Goal: Information Seeking & Learning: Learn about a topic

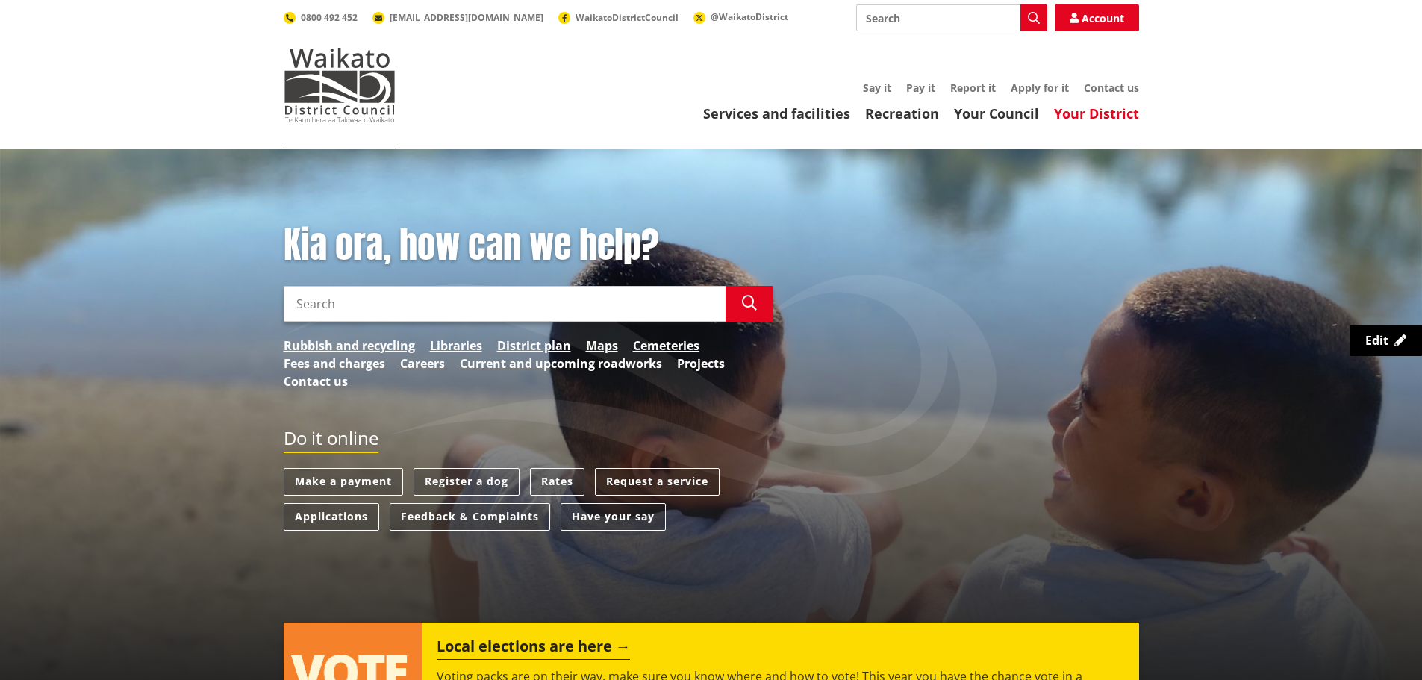
click at [1087, 116] on link "Your District" at bounding box center [1096, 114] width 85 height 18
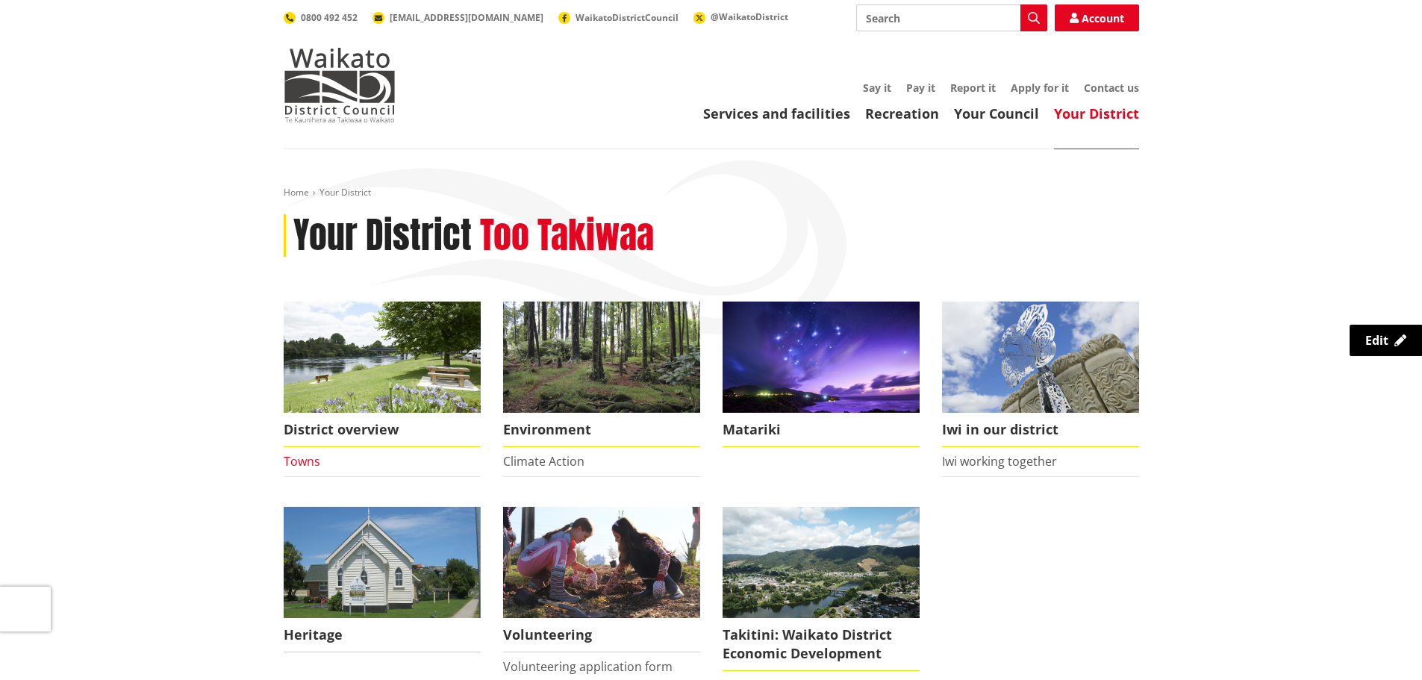
click at [303, 464] on link "Towns" at bounding box center [302, 461] width 37 height 16
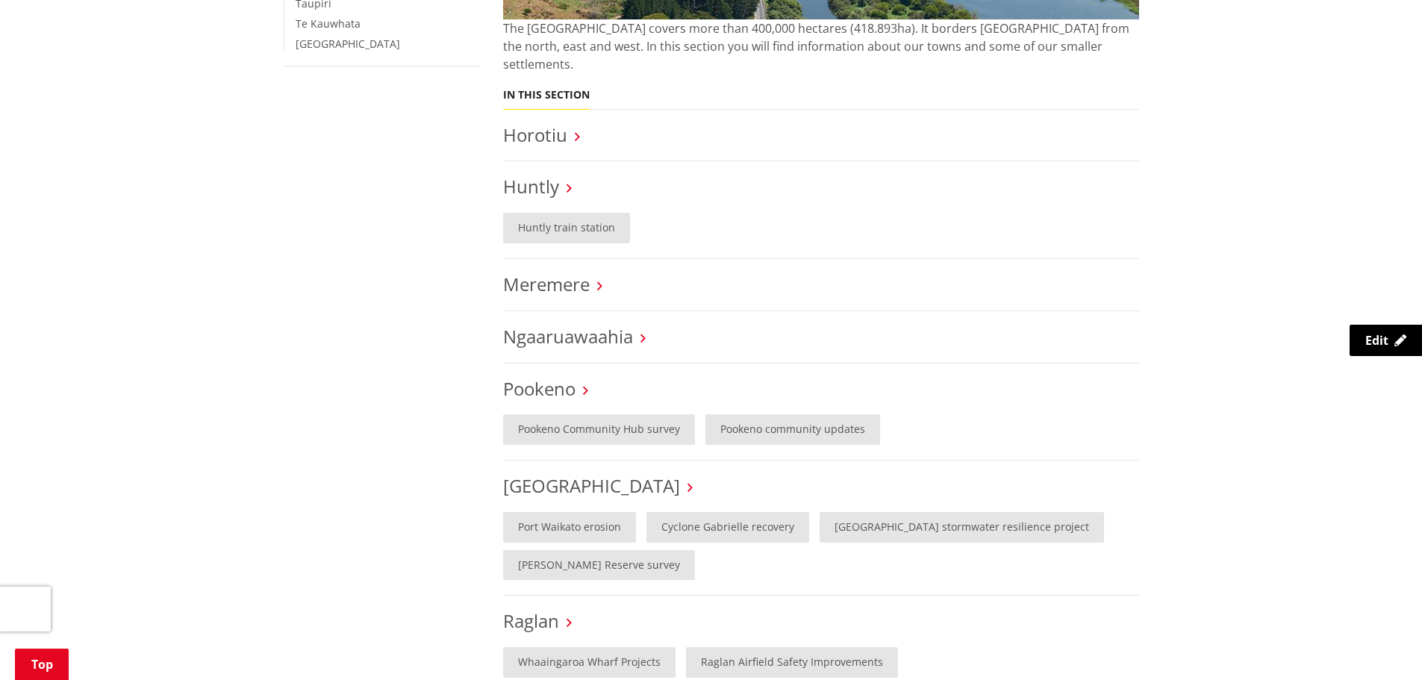
scroll to position [523, 0]
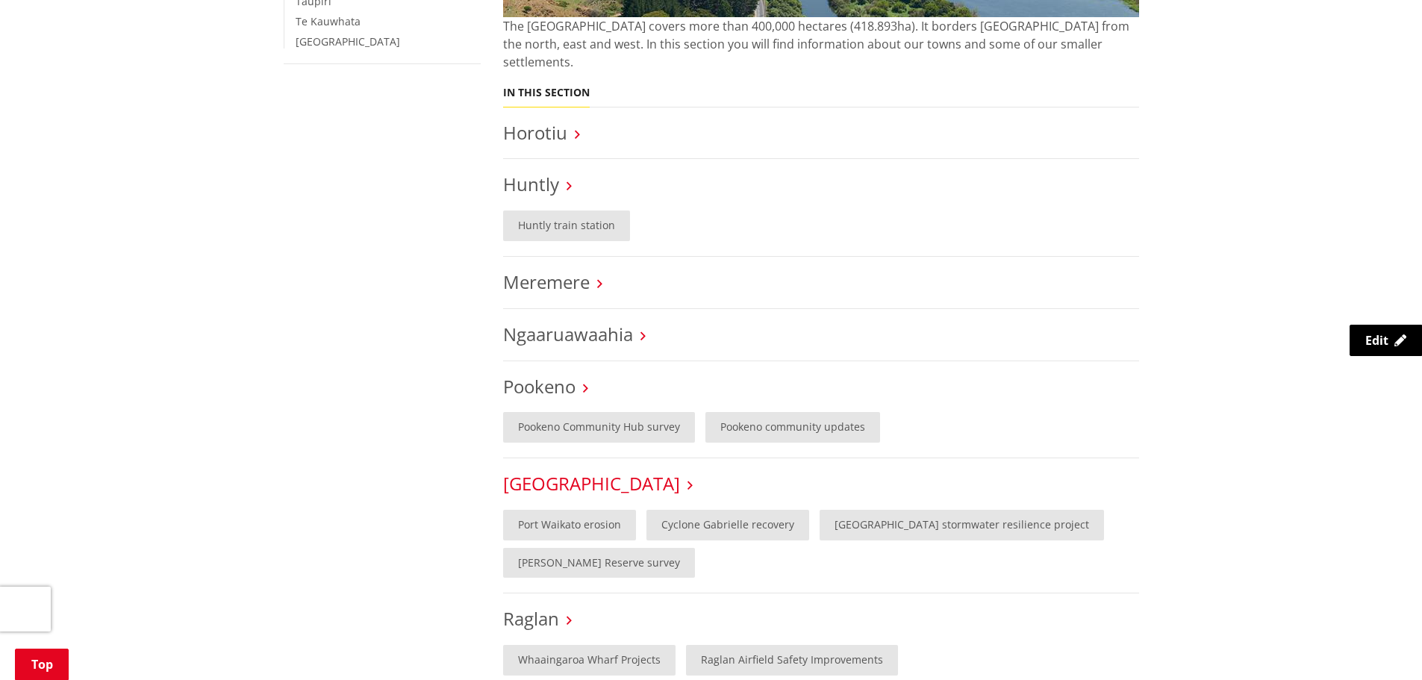
click at [561, 471] on link "[GEOGRAPHIC_DATA]" at bounding box center [591, 483] width 177 height 25
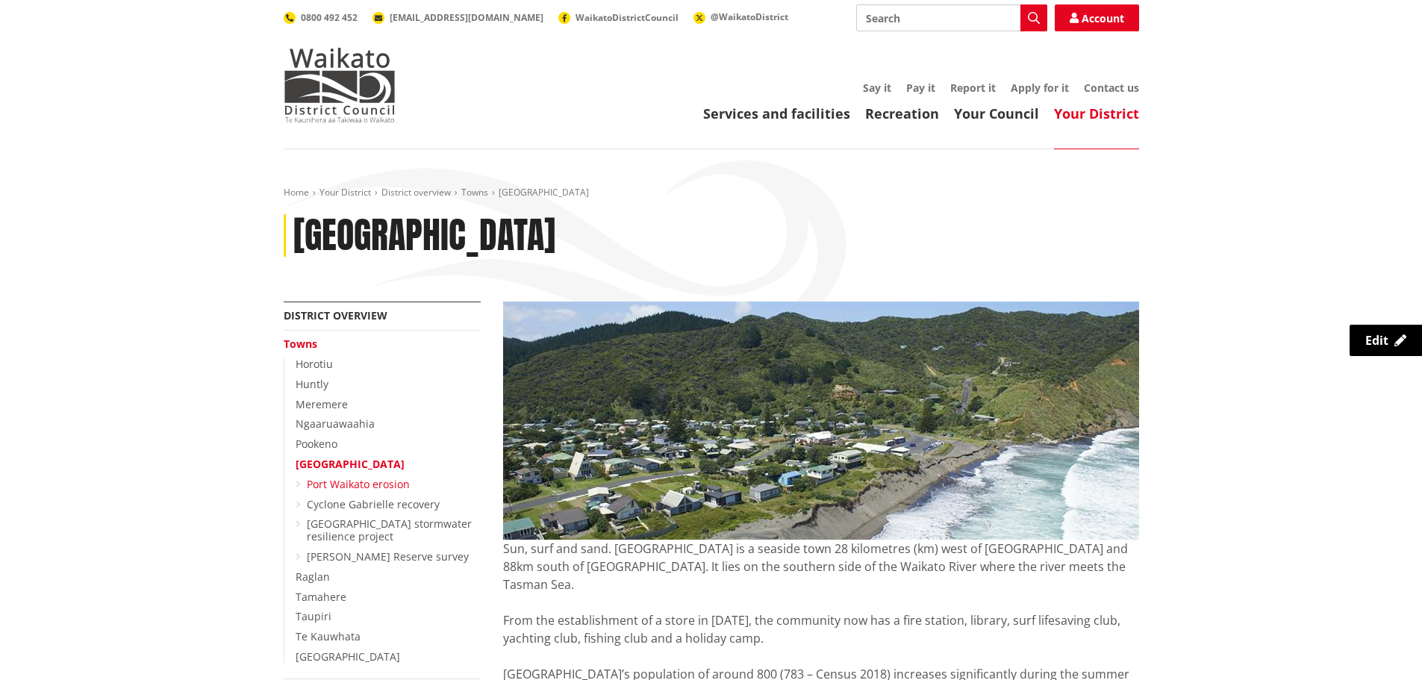
click at [372, 479] on link "Port Waikato erosion" at bounding box center [358, 484] width 103 height 14
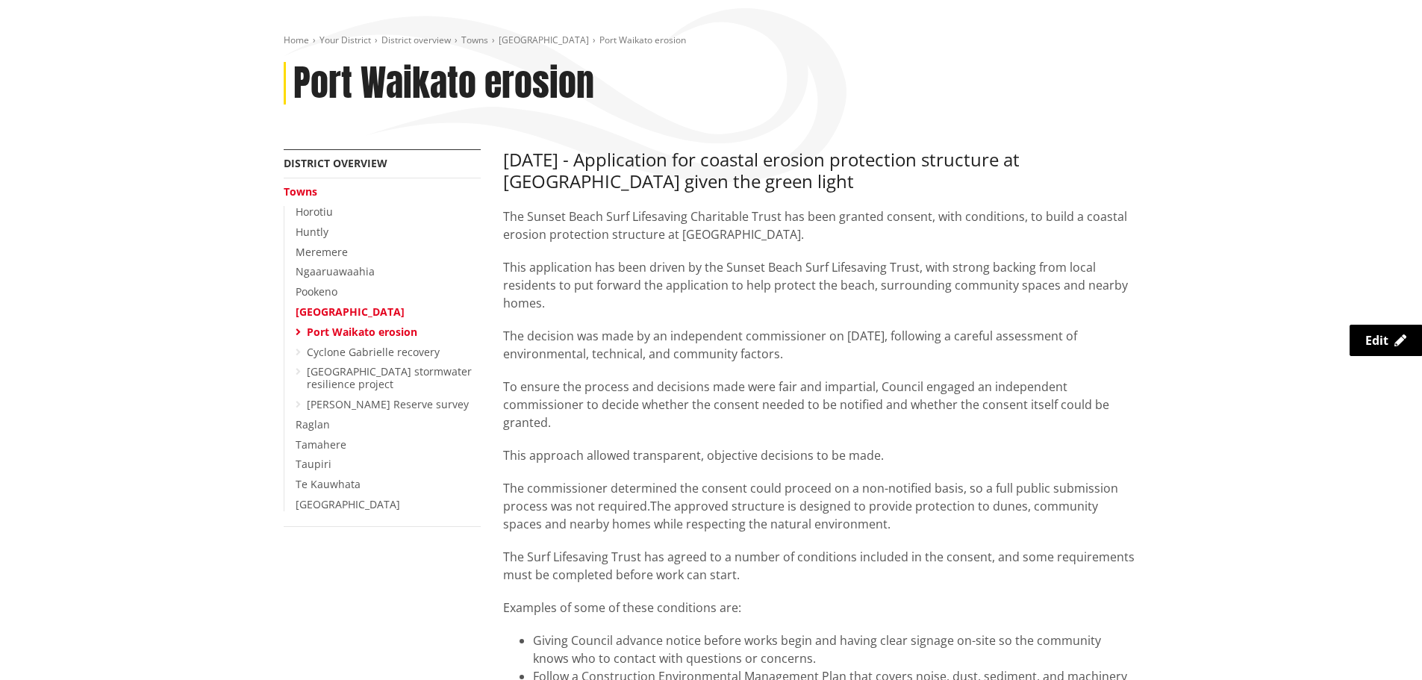
scroll to position [149, 0]
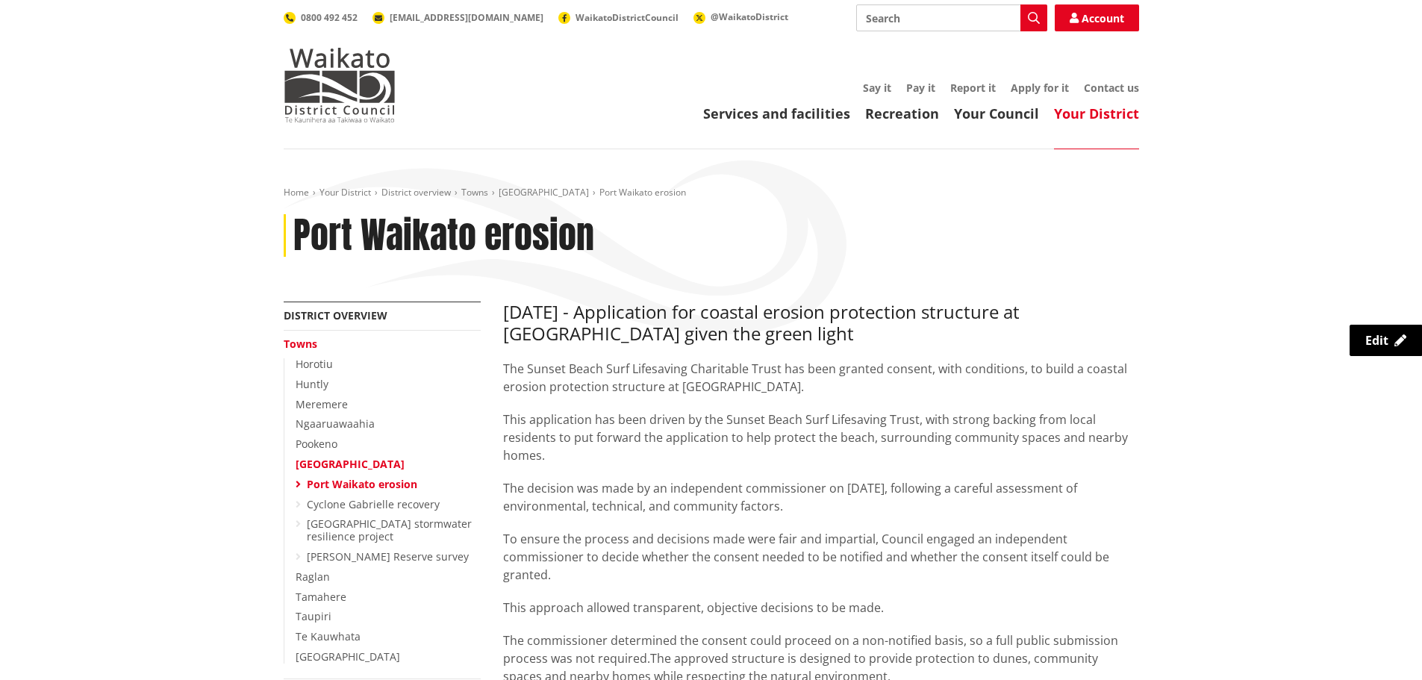
drag, startPoint x: 347, startPoint y: 109, endPoint x: 267, endPoint y: 8, distance: 128.6
click at [347, 109] on img at bounding box center [340, 85] width 112 height 75
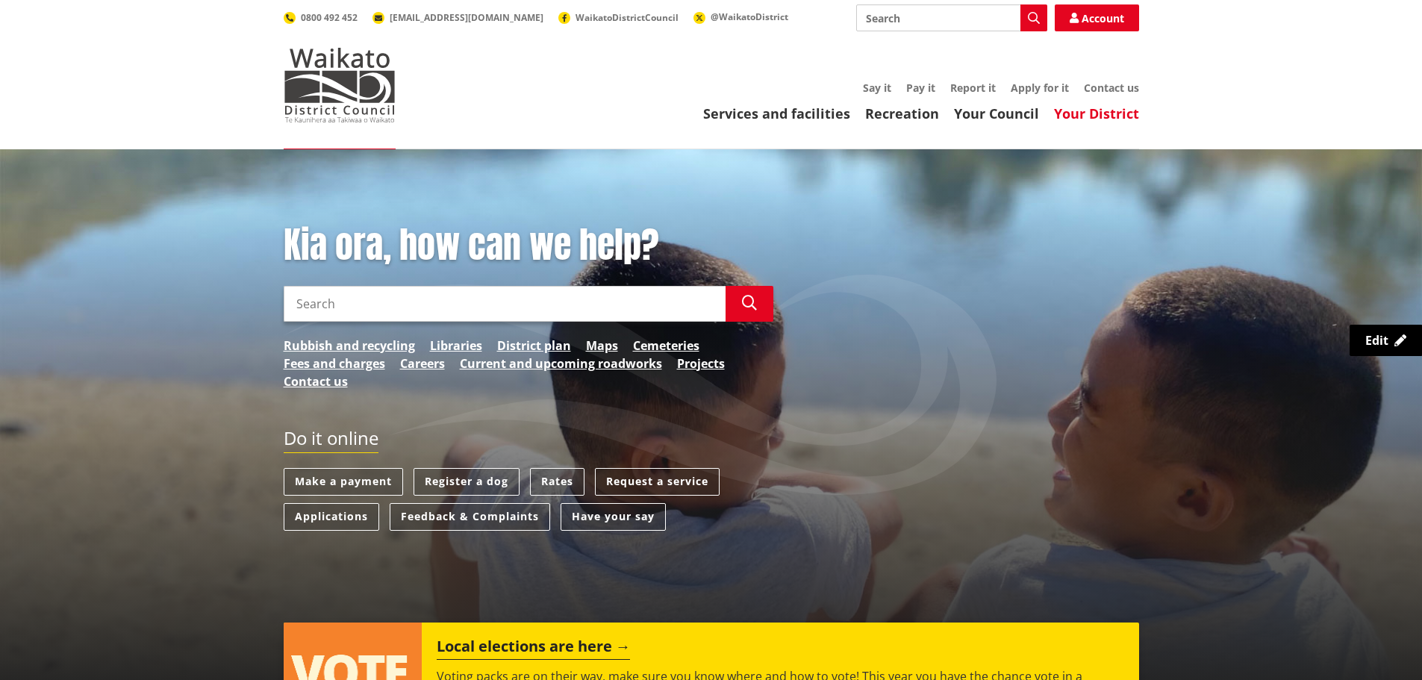
click at [1119, 113] on link "Your District" at bounding box center [1096, 114] width 85 height 18
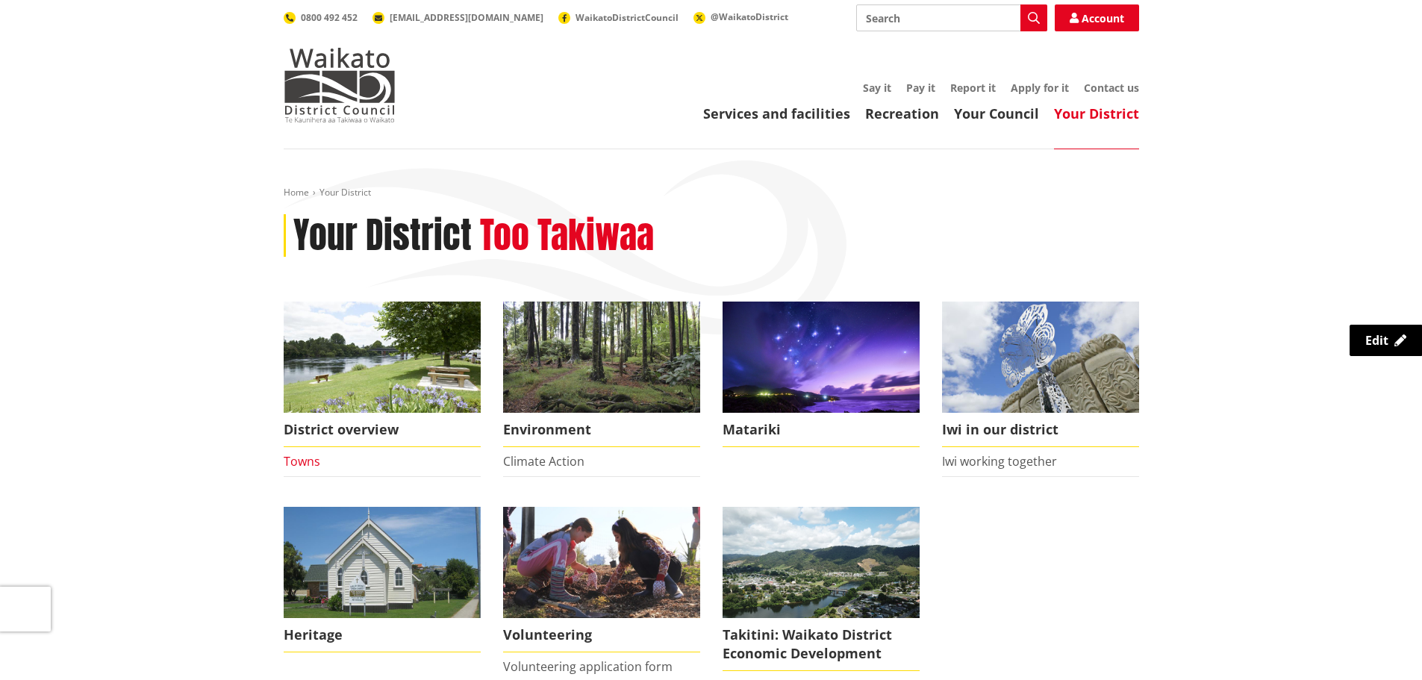
click at [311, 463] on link "Towns" at bounding box center [302, 461] width 37 height 16
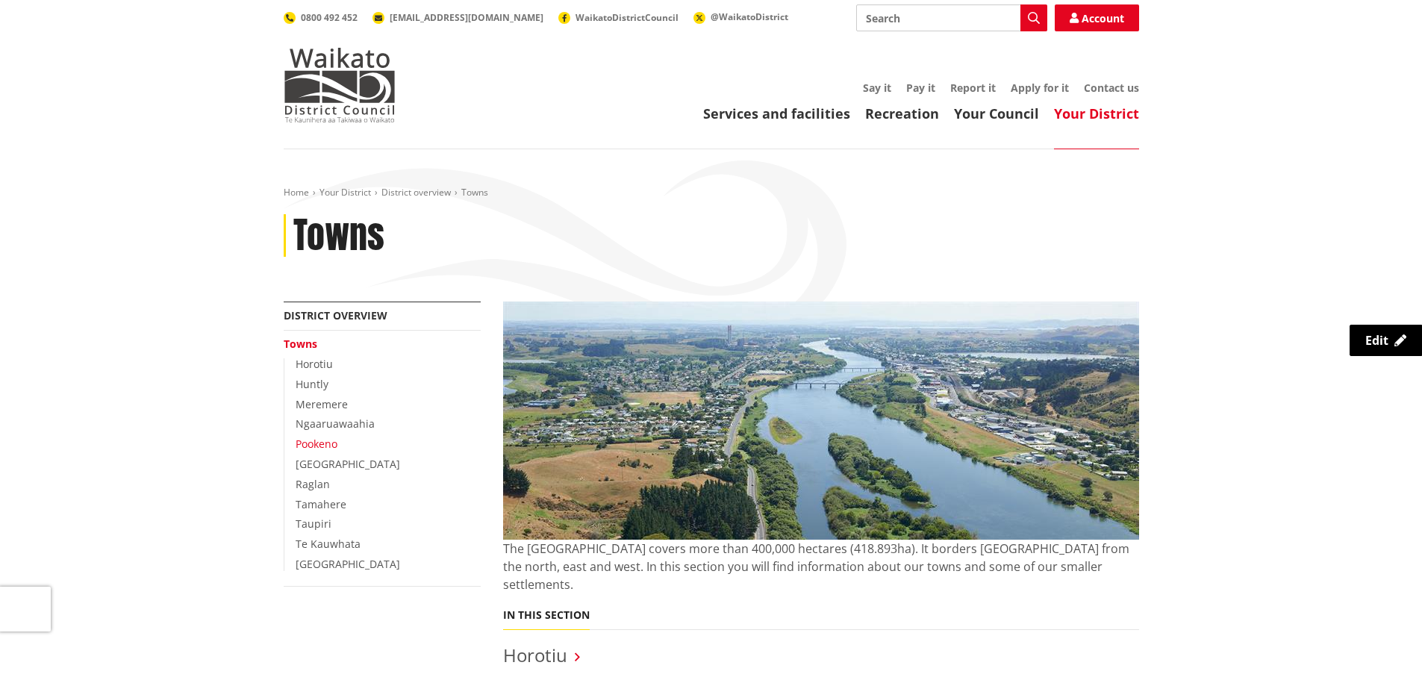
click at [319, 443] on link "Pookeno" at bounding box center [317, 444] width 42 height 14
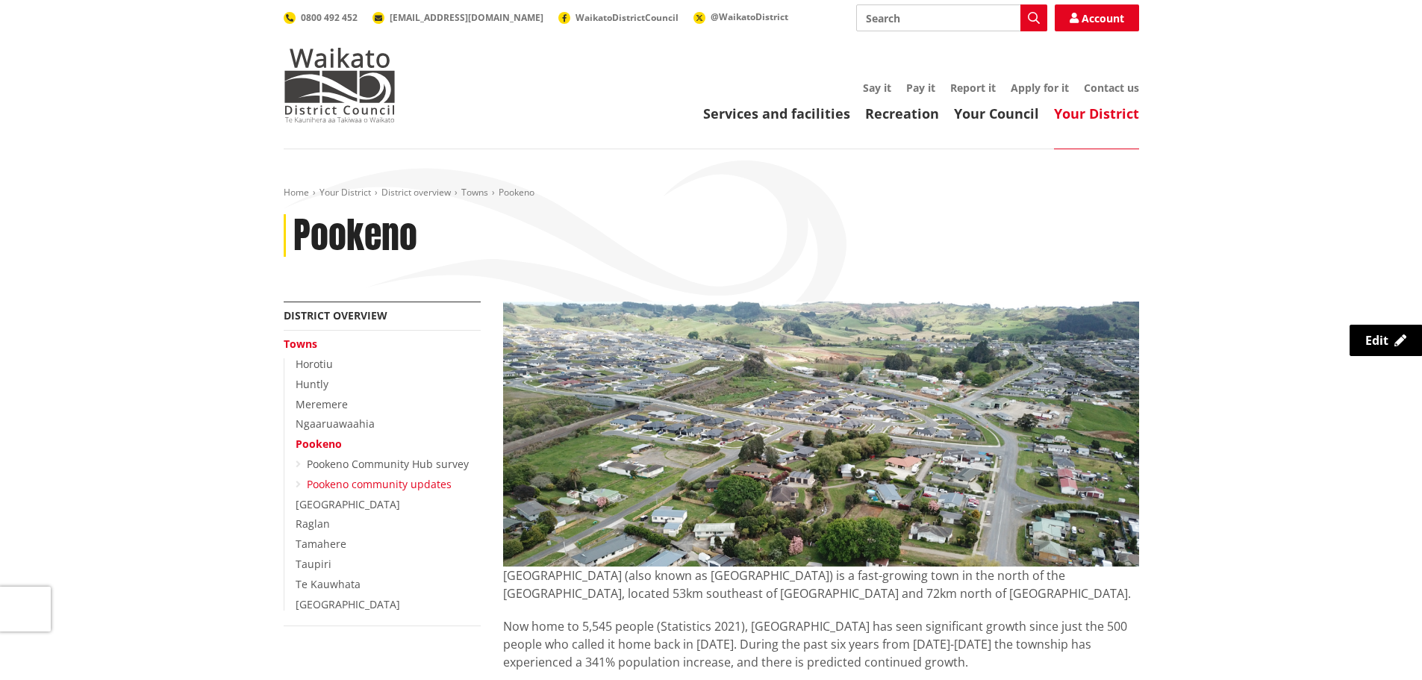
click at [352, 482] on link "Pookeno community updates" at bounding box center [379, 484] width 145 height 14
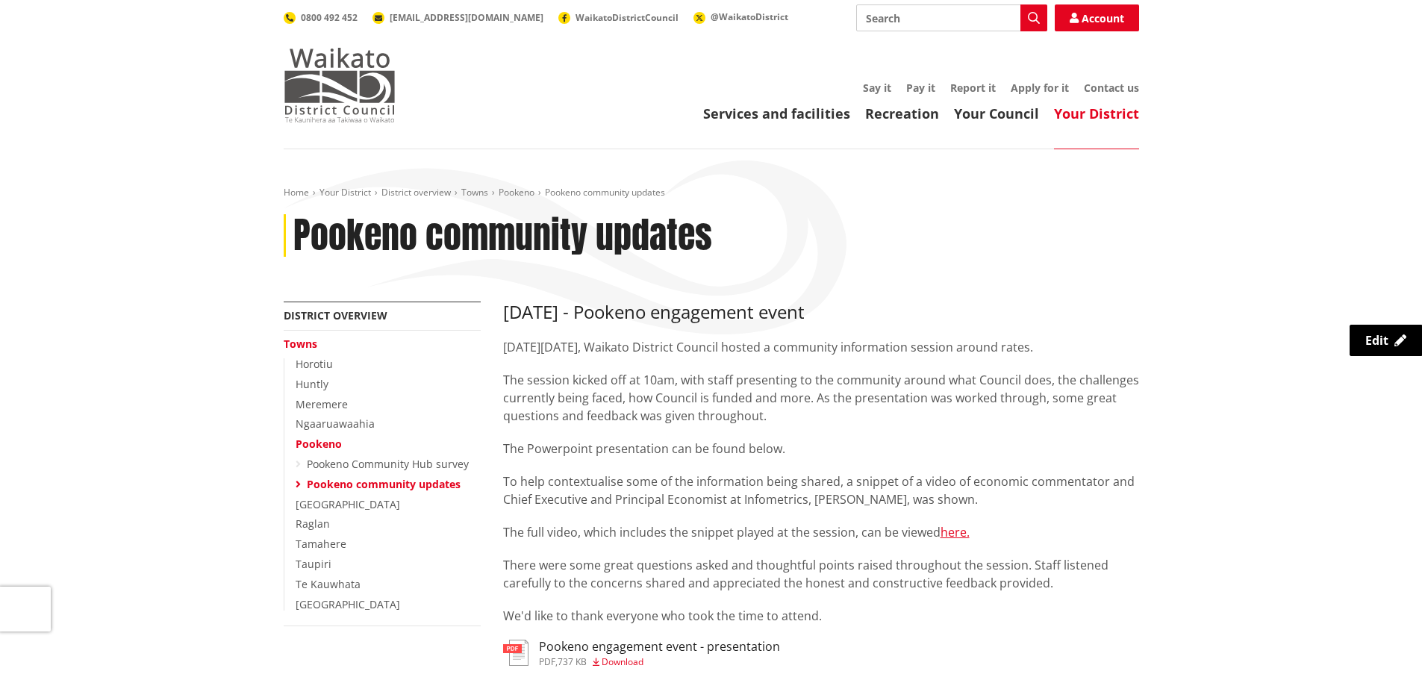
click at [322, 81] on img at bounding box center [340, 85] width 112 height 75
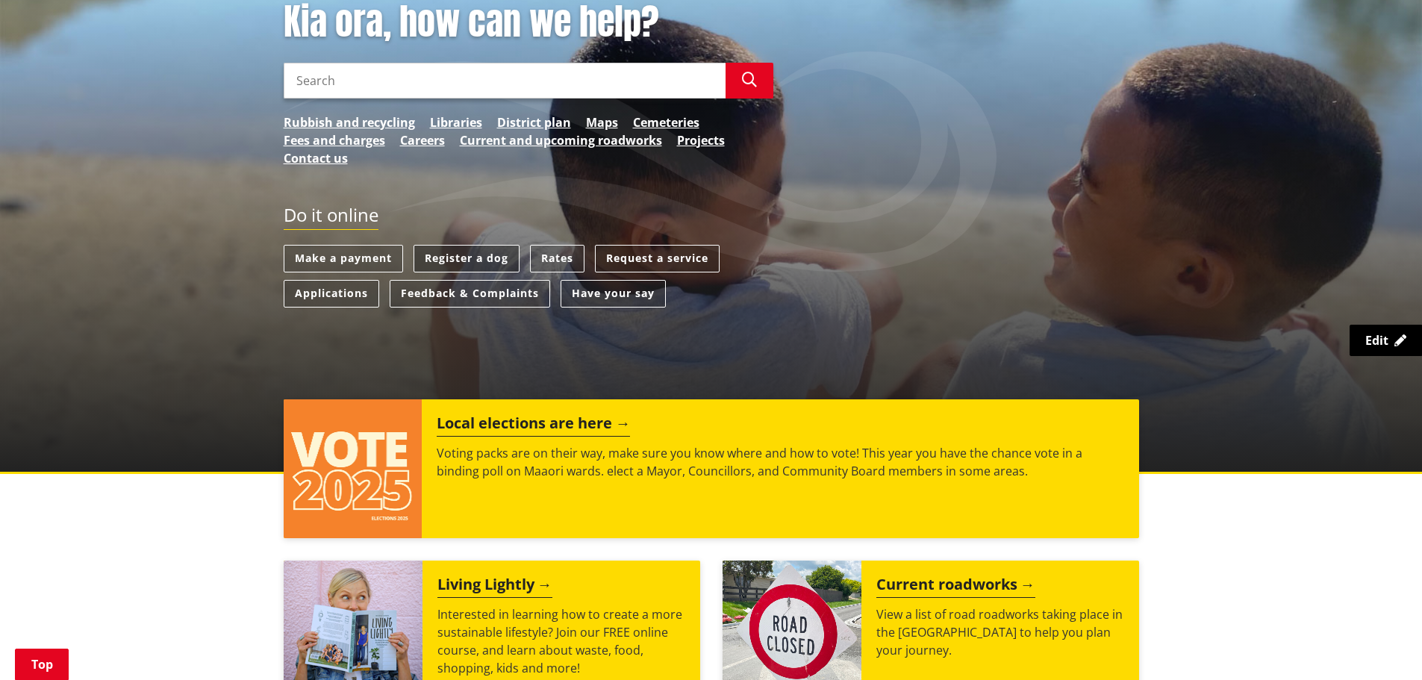
scroll to position [224, 0]
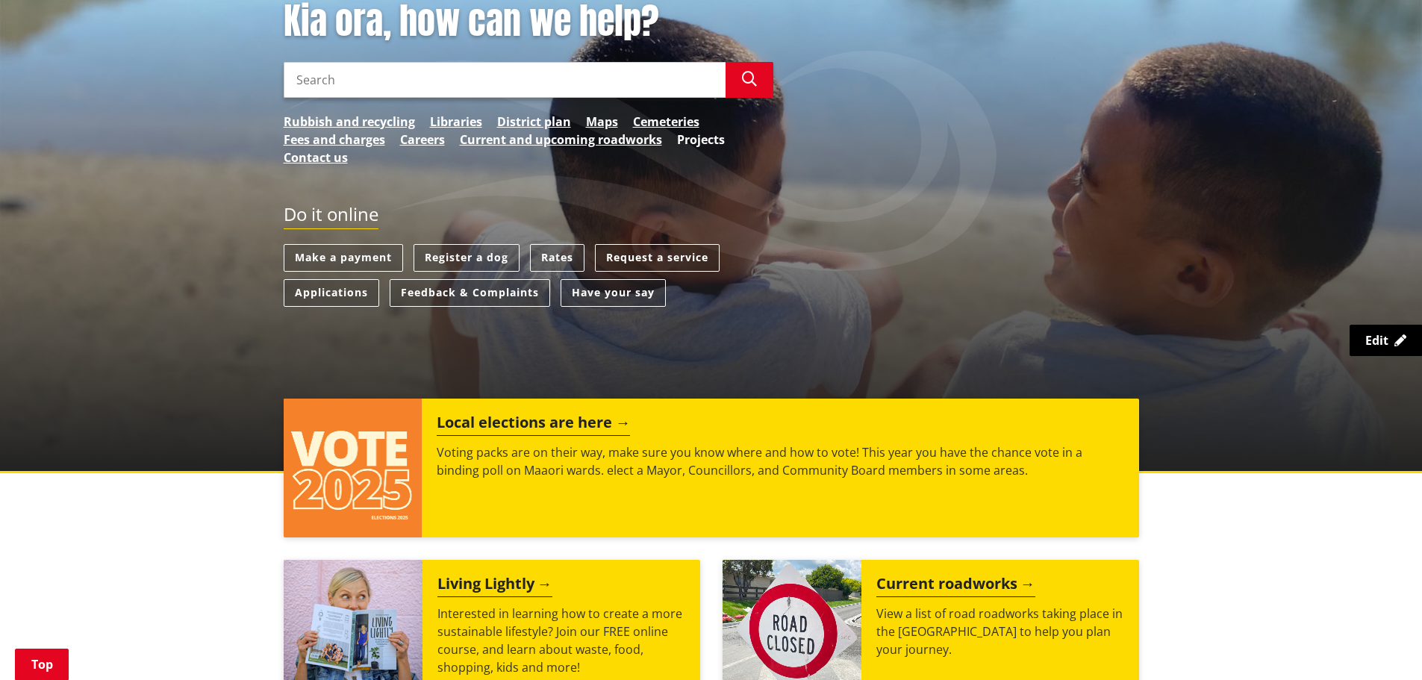
click at [708, 139] on link "Projects" at bounding box center [701, 140] width 48 height 18
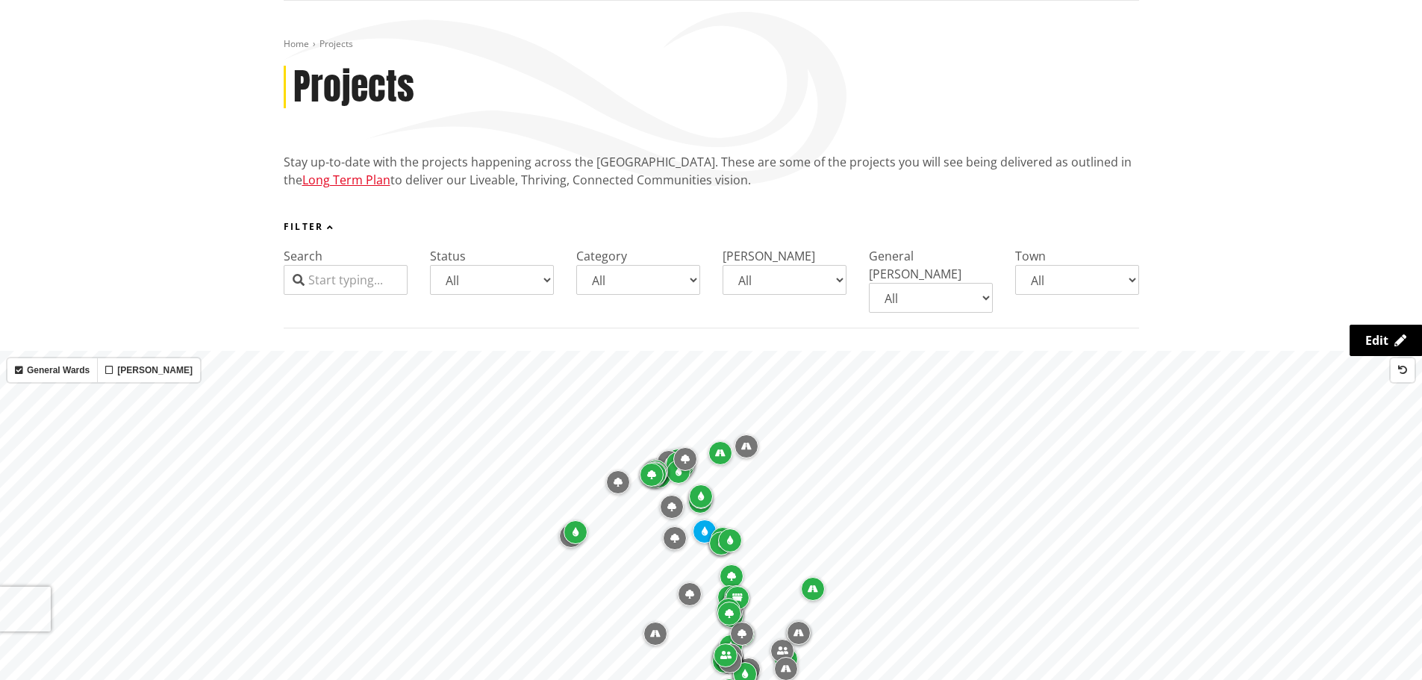
scroll to position [149, 0]
click at [1105, 278] on select "All Aka Aka Bombay Eureka Glen Afton Glen Massey Glen Murray Gordonton Horotiu …" at bounding box center [1077, 279] width 124 height 30
select select "Pookeno"
click at [1015, 264] on select "All Aka Aka Bombay Eureka Glen Afton Glen Massey Glen Murray Gordonton Horotiu …" at bounding box center [1077, 279] width 124 height 30
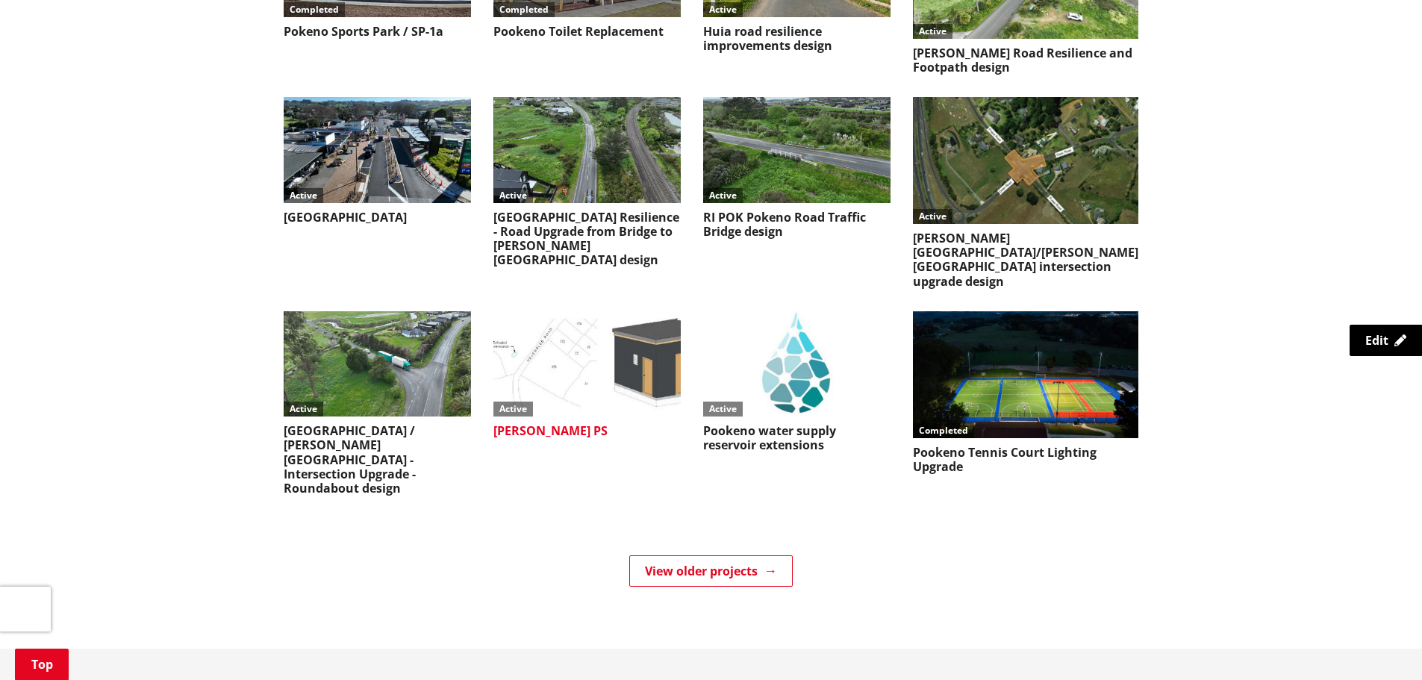
scroll to position [970, 0]
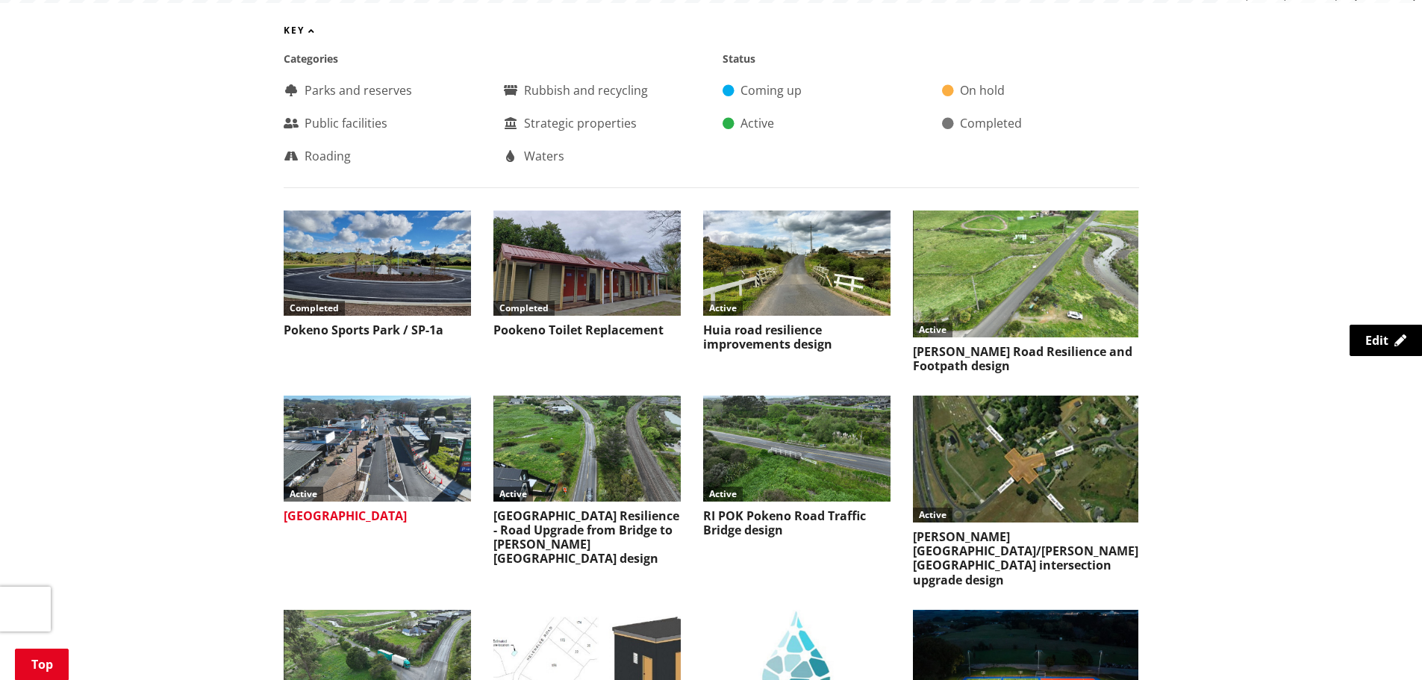
click at [341, 509] on h3 "[GEOGRAPHIC_DATA]" at bounding box center [377, 516] width 187 height 14
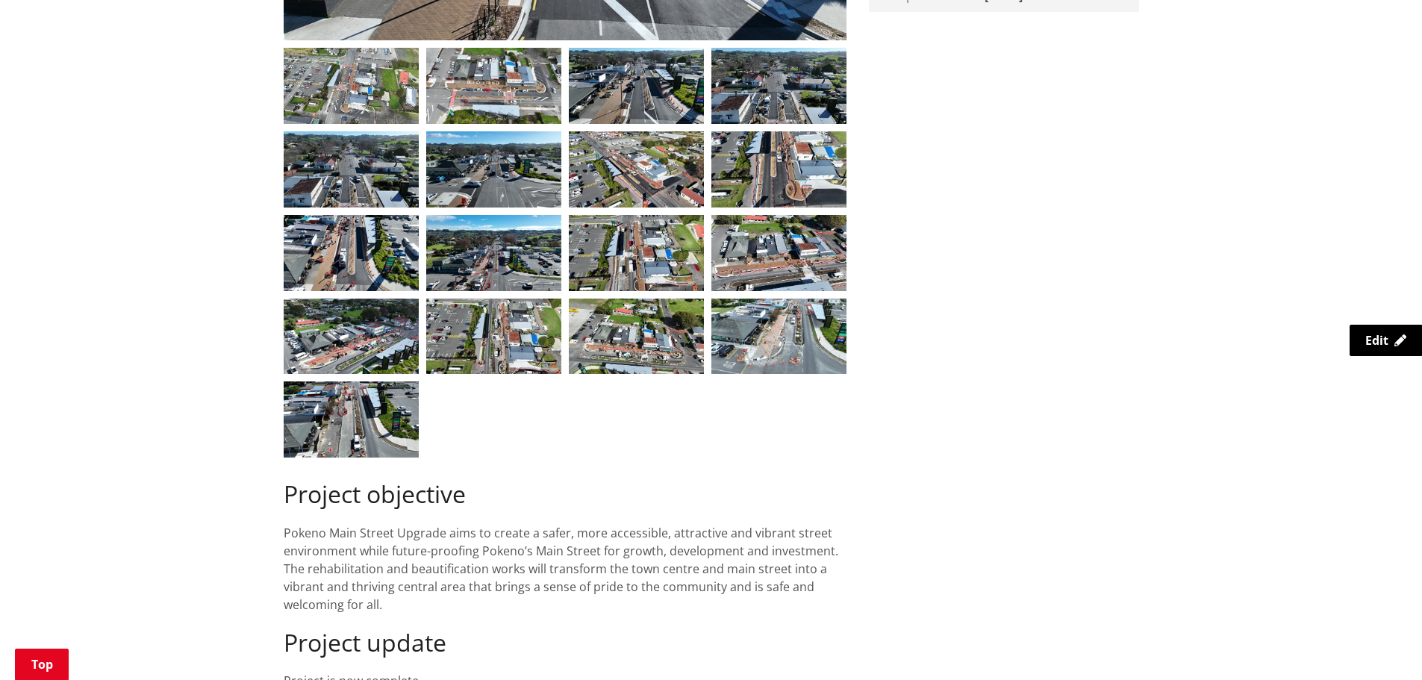
scroll to position [896, 0]
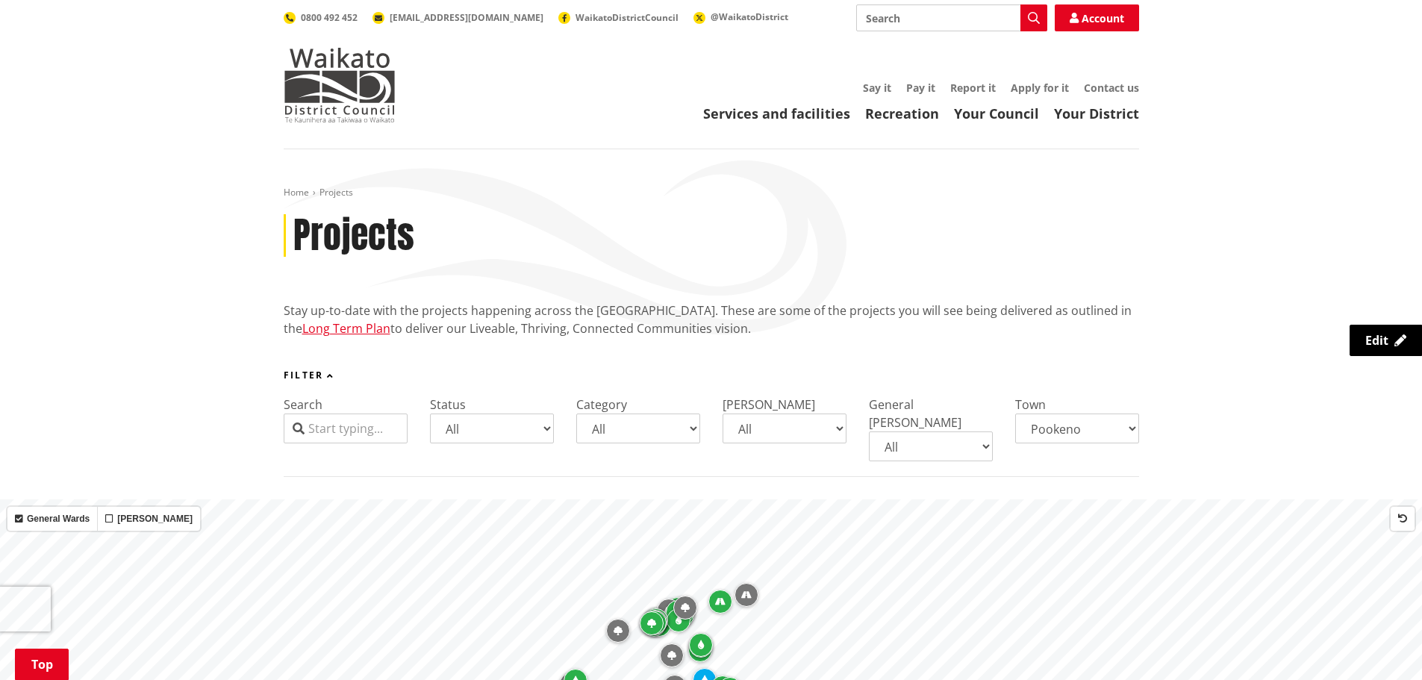
select select "Pookeno"
